Goal: Register for event/course

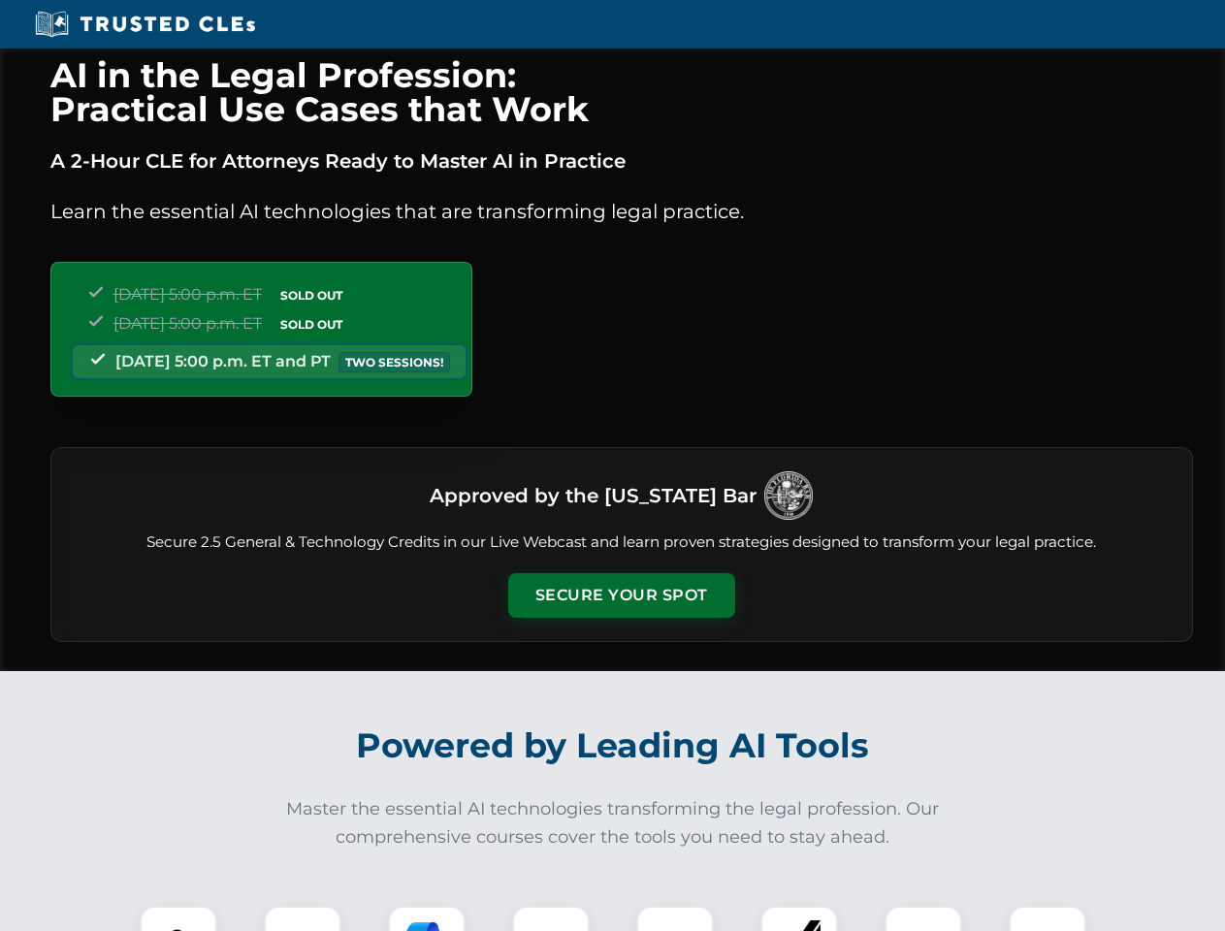
click at [621, 595] on button "Secure Your Spot" at bounding box center [621, 595] width 227 height 45
click at [178, 918] on img at bounding box center [178, 945] width 56 height 56
